Goal: Browse casually: Explore the website without a specific task or goal

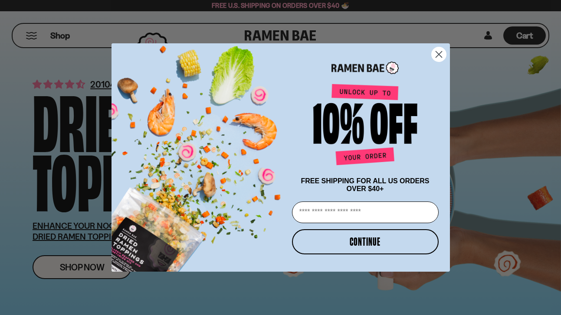
click at [436, 53] on circle "Close dialog" at bounding box center [438, 54] width 14 height 14
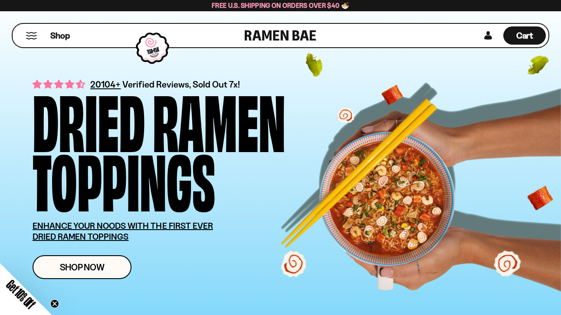
click at [30, 34] on button "Mobile Menu Trigger" at bounding box center [32, 35] width 12 height 7
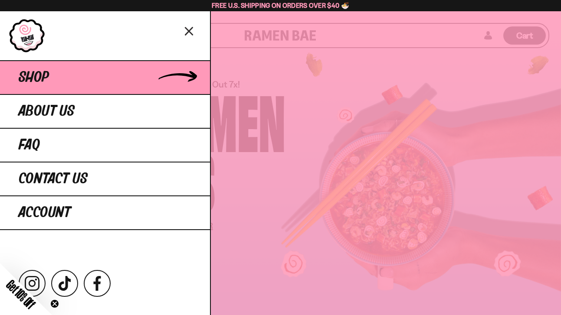
click at [42, 82] on span "Shop" at bounding box center [34, 78] width 30 height 16
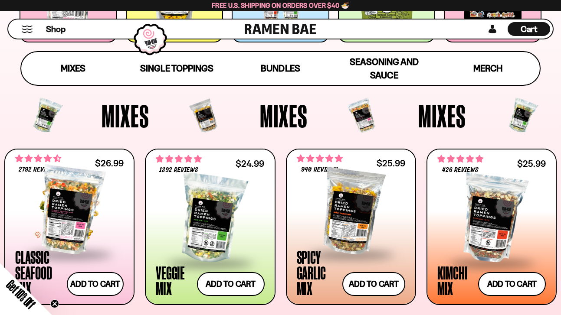
scroll to position [250, 0]
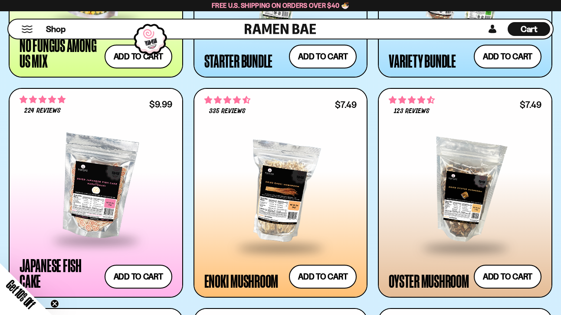
scroll to position [1110, 0]
